Goal: Information Seeking & Learning: Learn about a topic

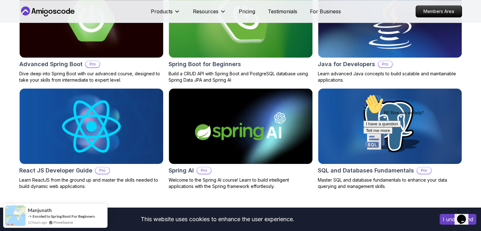
scroll to position [721, 0]
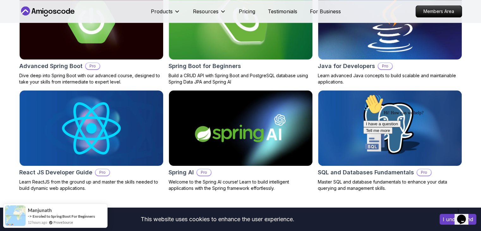
click at [329, 62] on h2 "Java for Developers" at bounding box center [346, 66] width 57 height 9
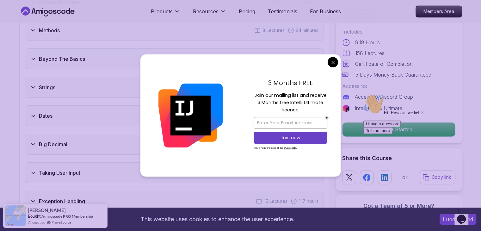
scroll to position [1072, 0]
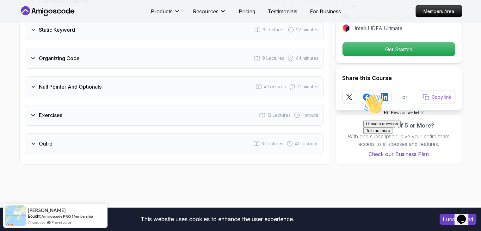
scroll to position [1276, 0]
click at [166, 76] on div "Null Pointer And Optionals 4 Lectures 21 minutes" at bounding box center [174, 86] width 299 height 21
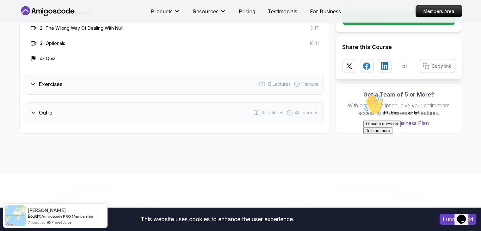
scroll to position [1340, 0]
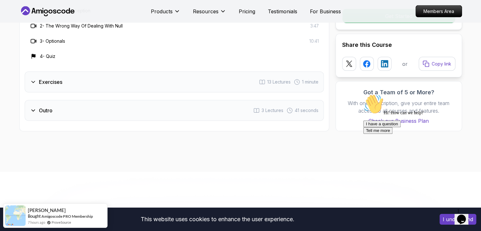
click at [98, 79] on div "Exercises 13 Lectures 1 minute" at bounding box center [174, 81] width 299 height 21
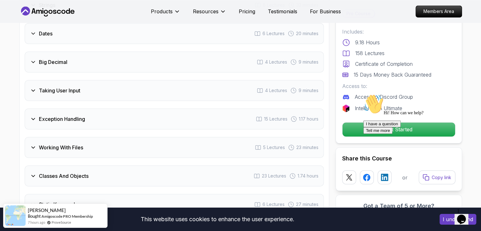
scroll to position [1067, 0]
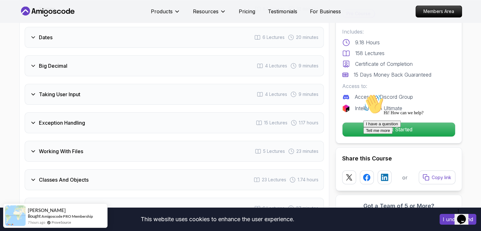
click at [98, 84] on div "Taking User Input 4 Lectures 9 minutes" at bounding box center [174, 94] width 299 height 21
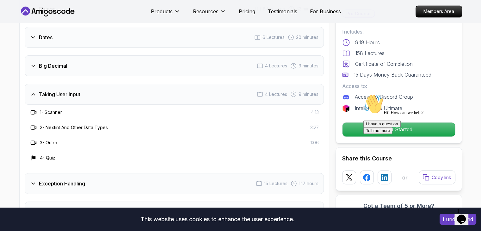
click at [113, 35] on div "Dates 6 Lectures 20 minutes" at bounding box center [174, 37] width 299 height 21
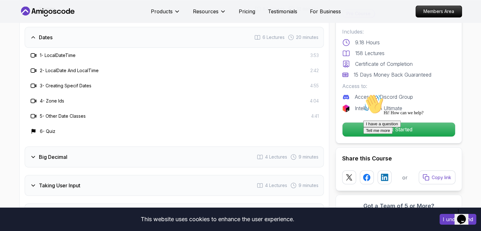
click at [105, 51] on div "1 - LocalDateTime 3:53" at bounding box center [174, 55] width 299 height 15
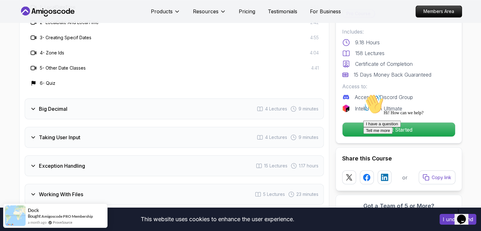
scroll to position [1116, 0]
click at [97, 99] on div "Big Decimal 4 Lectures 9 minutes" at bounding box center [174, 108] width 299 height 21
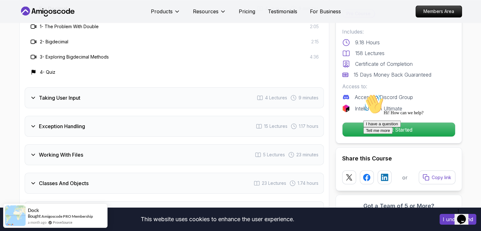
scroll to position [1125, 0]
click at [152, 118] on div "Exception Handling 15 Lectures 1.17 hours" at bounding box center [174, 125] width 299 height 21
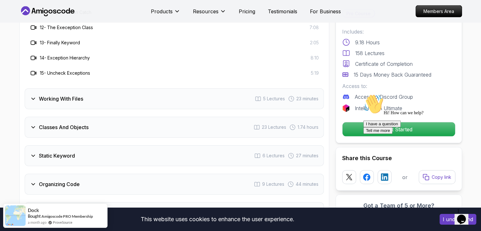
scroll to position [1350, 0]
